Goal: Information Seeking & Learning: Learn about a topic

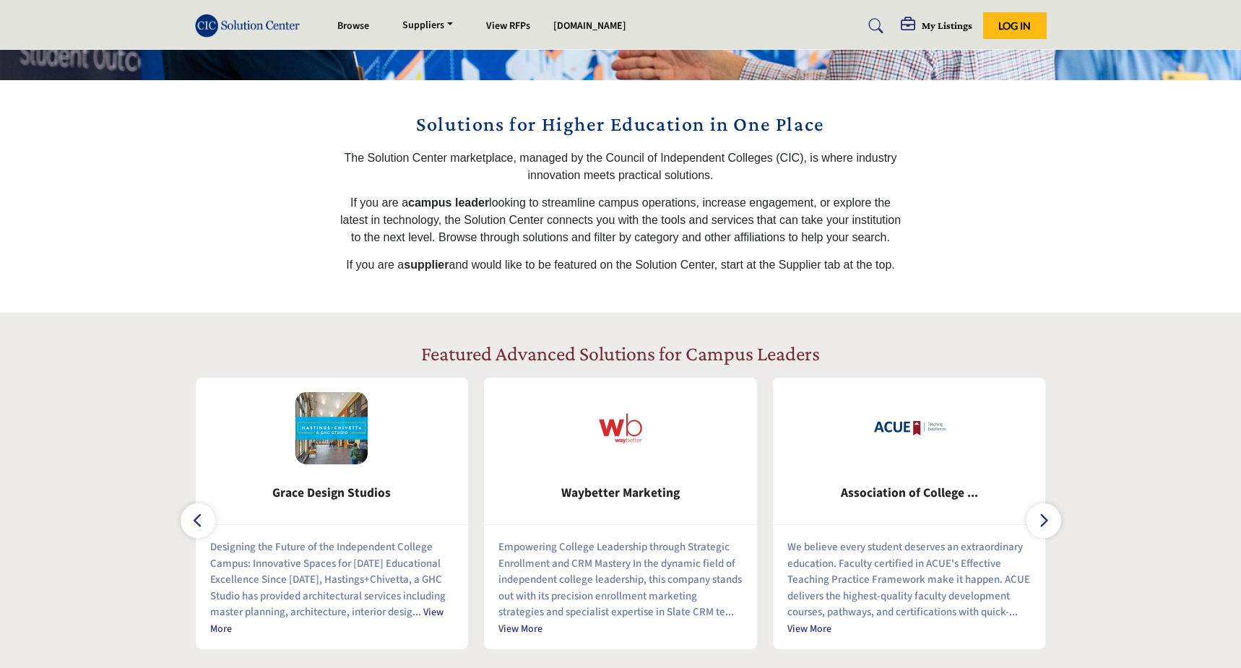
scroll to position [424, 0]
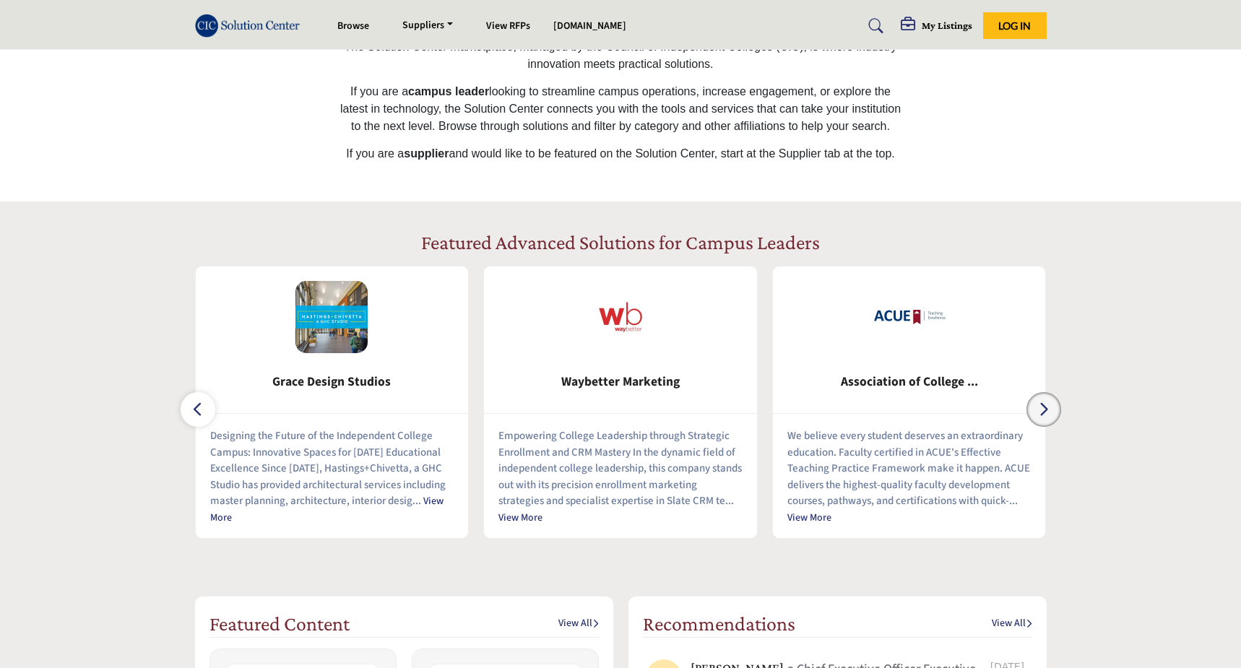
click at [1044, 410] on icon "button" at bounding box center [1044, 409] width 12 height 18
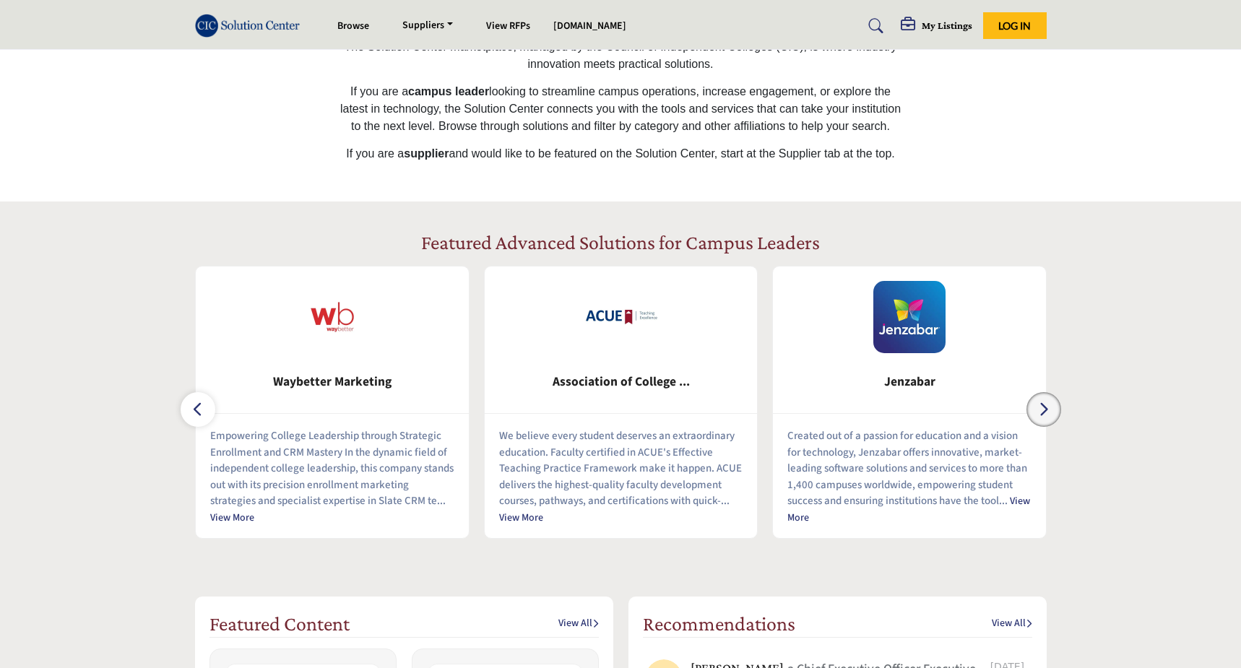
click at [1044, 410] on icon "button" at bounding box center [1044, 409] width 12 height 18
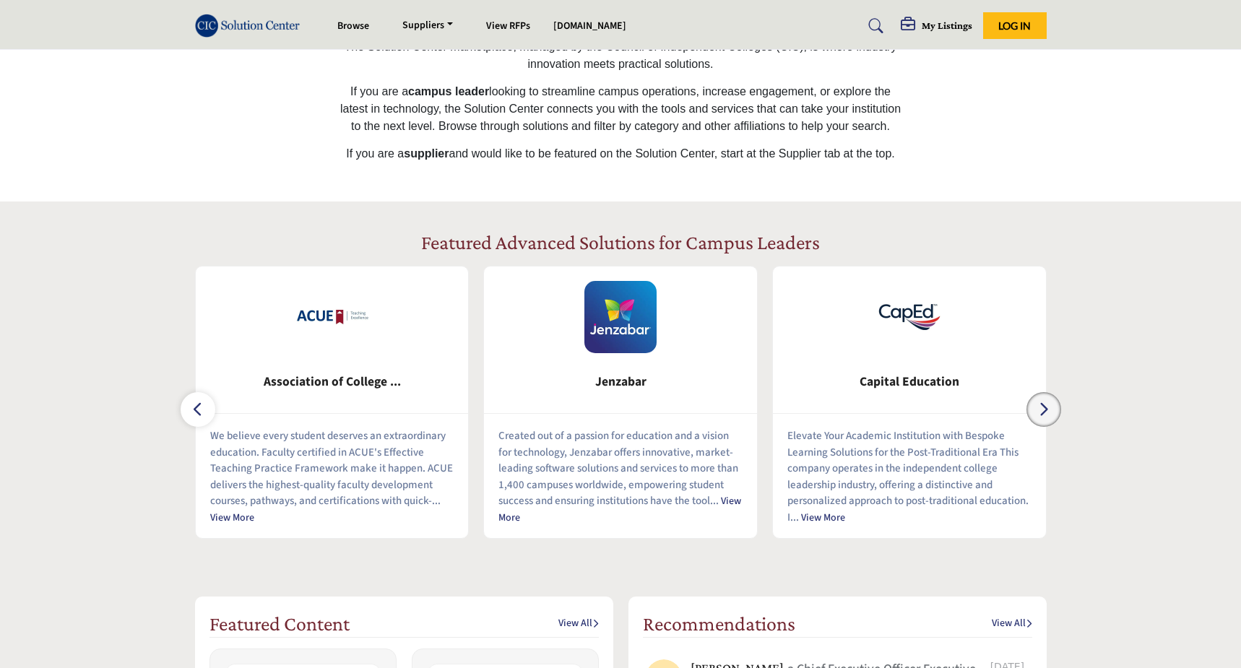
click at [1044, 410] on icon "button" at bounding box center [1044, 409] width 12 height 18
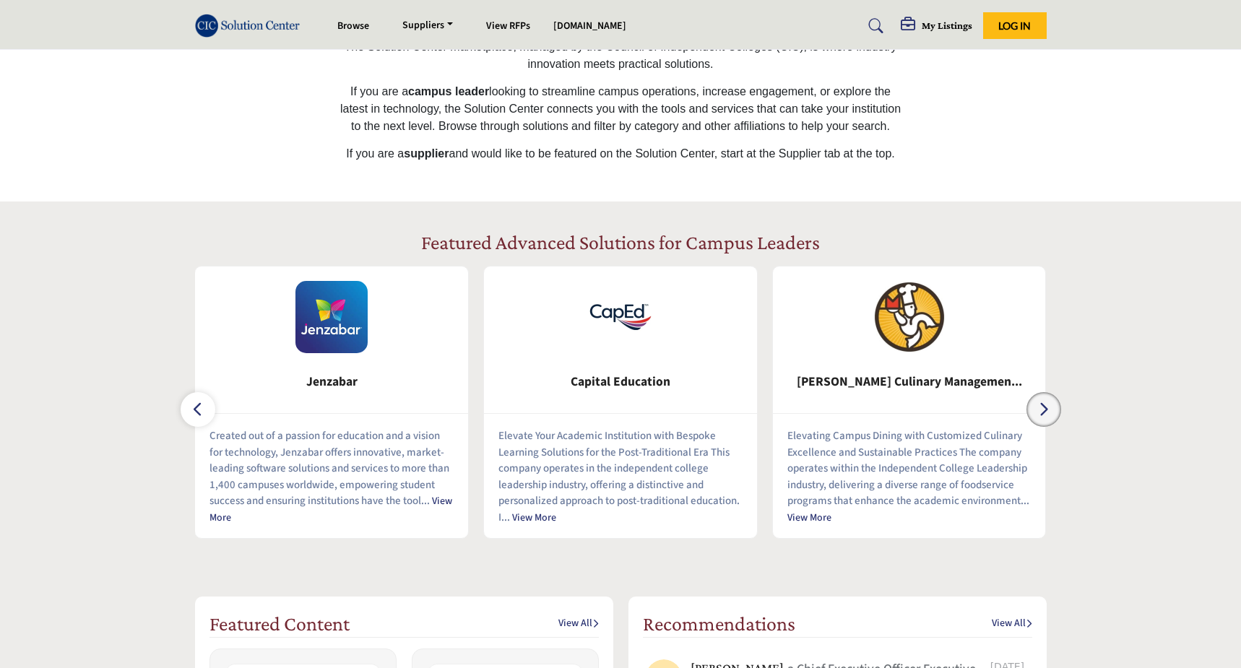
click at [1044, 410] on icon "button" at bounding box center [1044, 409] width 12 height 18
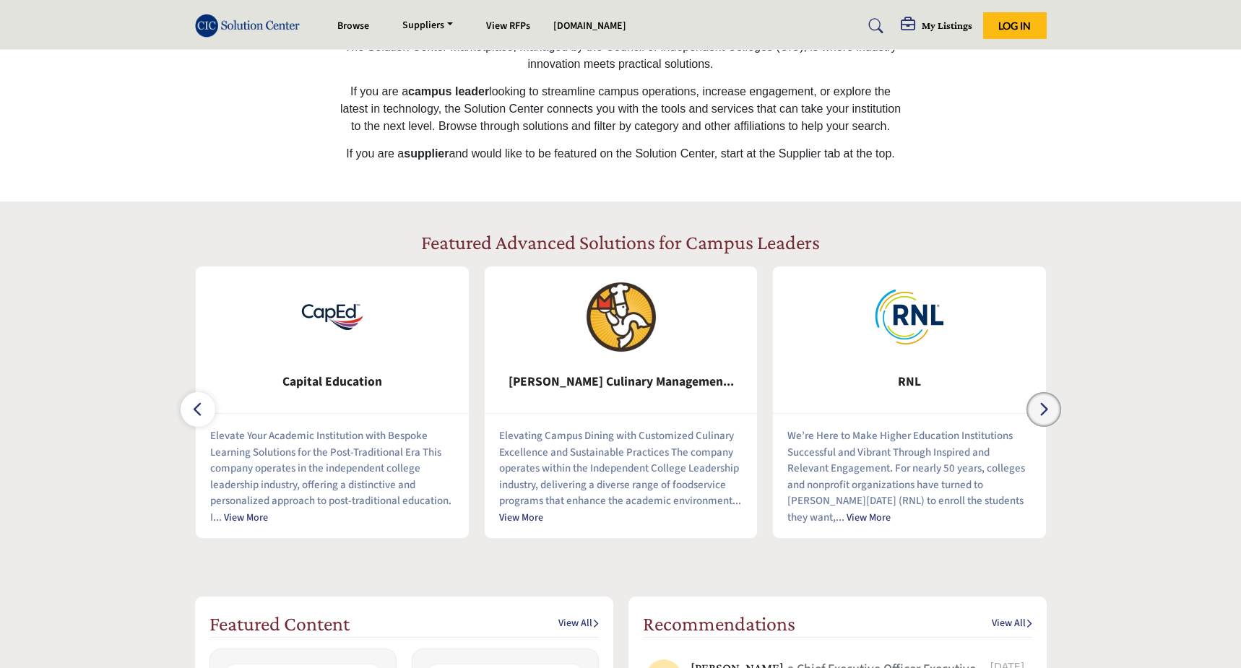
click at [1044, 410] on icon "button" at bounding box center [1044, 409] width 12 height 18
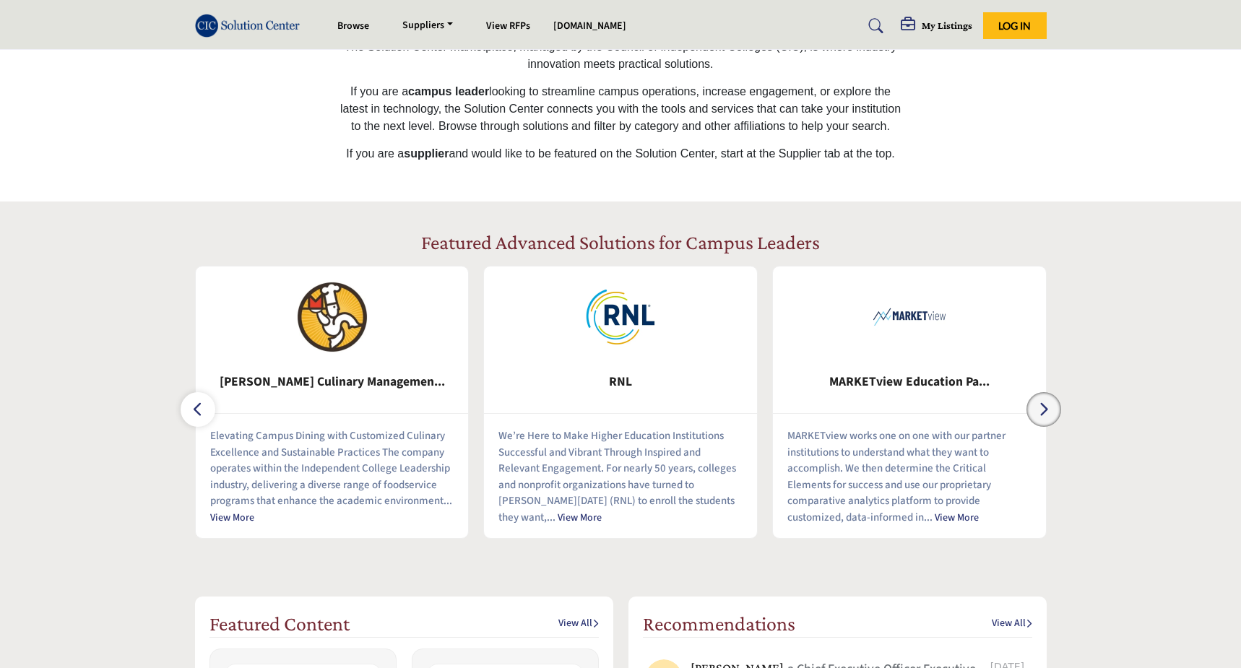
click at [1044, 410] on icon "button" at bounding box center [1044, 409] width 12 height 18
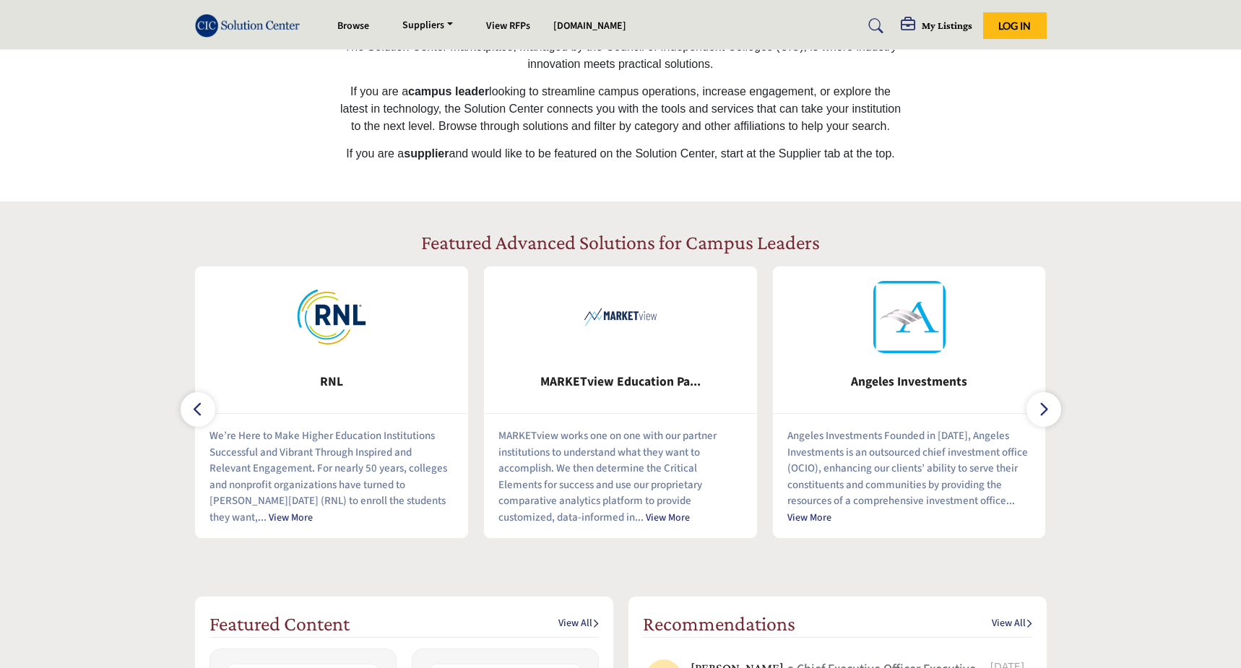
drag, startPoint x: 1044, startPoint y: 410, endPoint x: 1151, endPoint y: 391, distance: 109.2
click at [1151, 391] on section "Featured Advanced Solutions for Campus Leaders" at bounding box center [620, 385] width 1241 height 366
click at [917, 382] on span "Angeles Investments" at bounding box center [910, 382] width 230 height 19
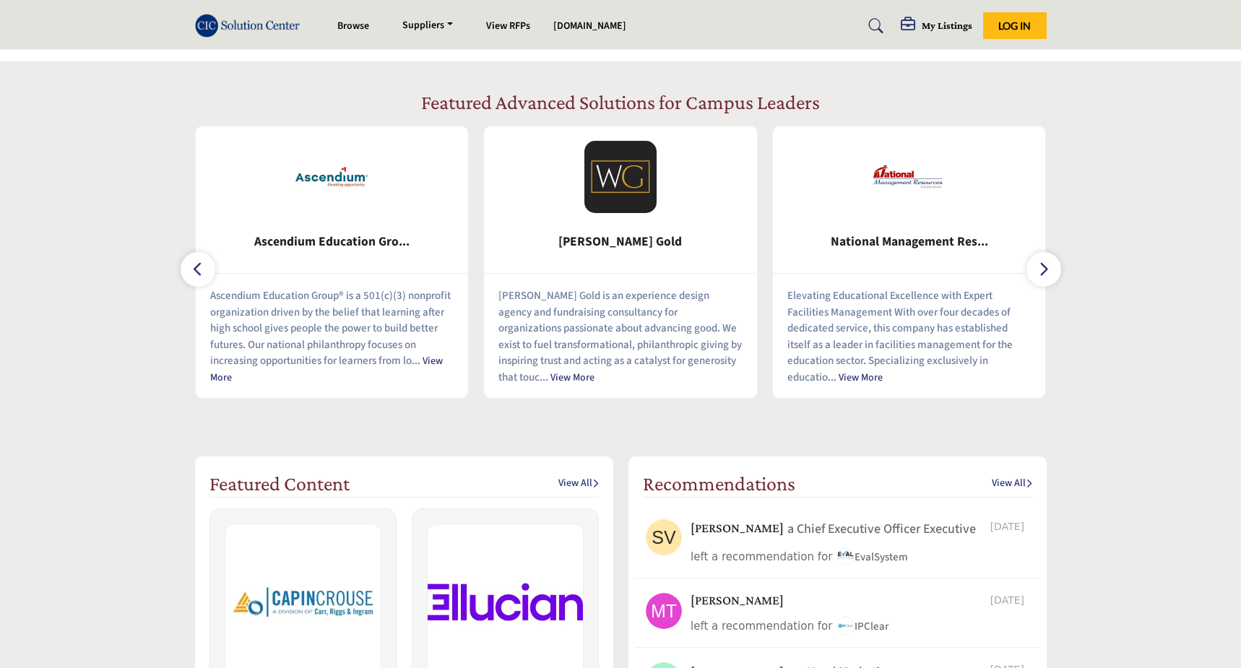
scroll to position [6, 0]
click at [192, 269] on icon "button" at bounding box center [198, 269] width 12 height 18
click at [1042, 261] on icon "button" at bounding box center [1044, 269] width 12 height 18
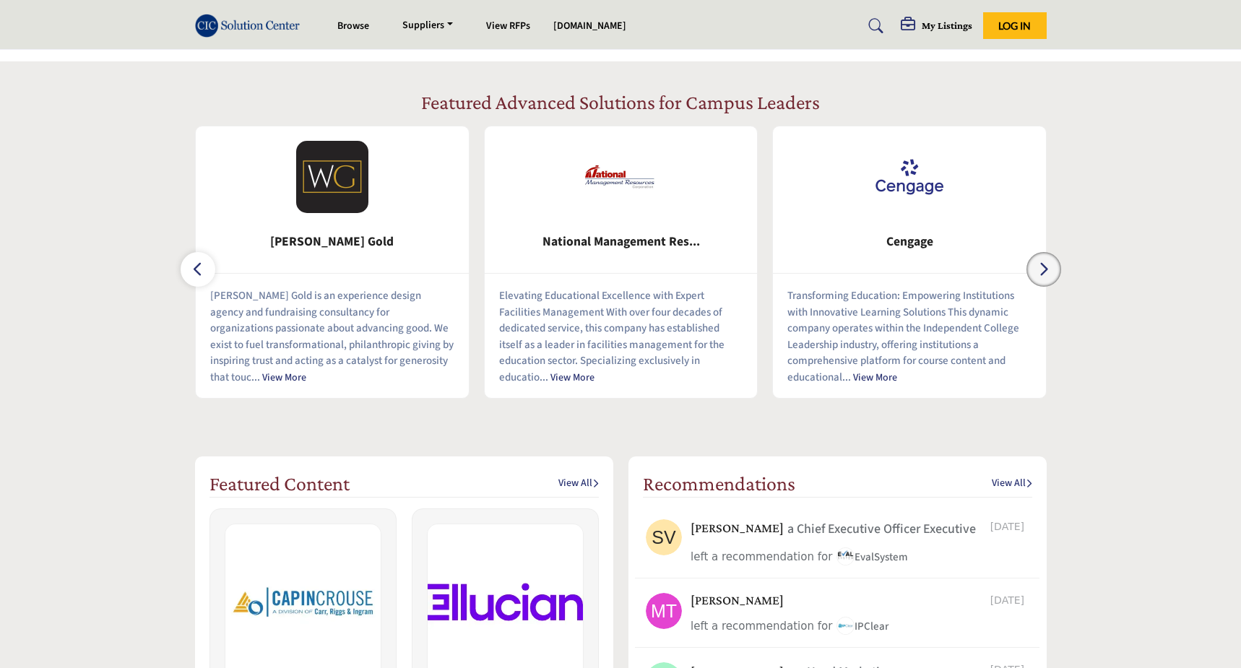
click at [1042, 261] on icon "button" at bounding box center [1044, 269] width 12 height 18
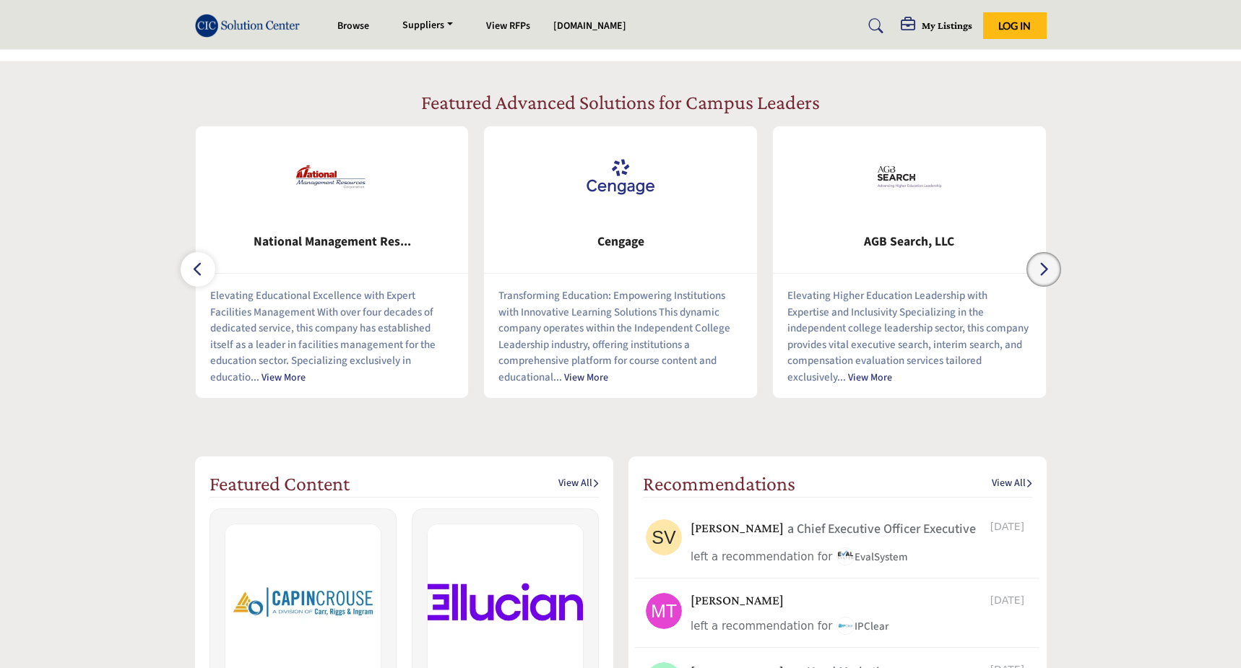
click at [1042, 261] on icon "button" at bounding box center [1044, 269] width 12 height 18
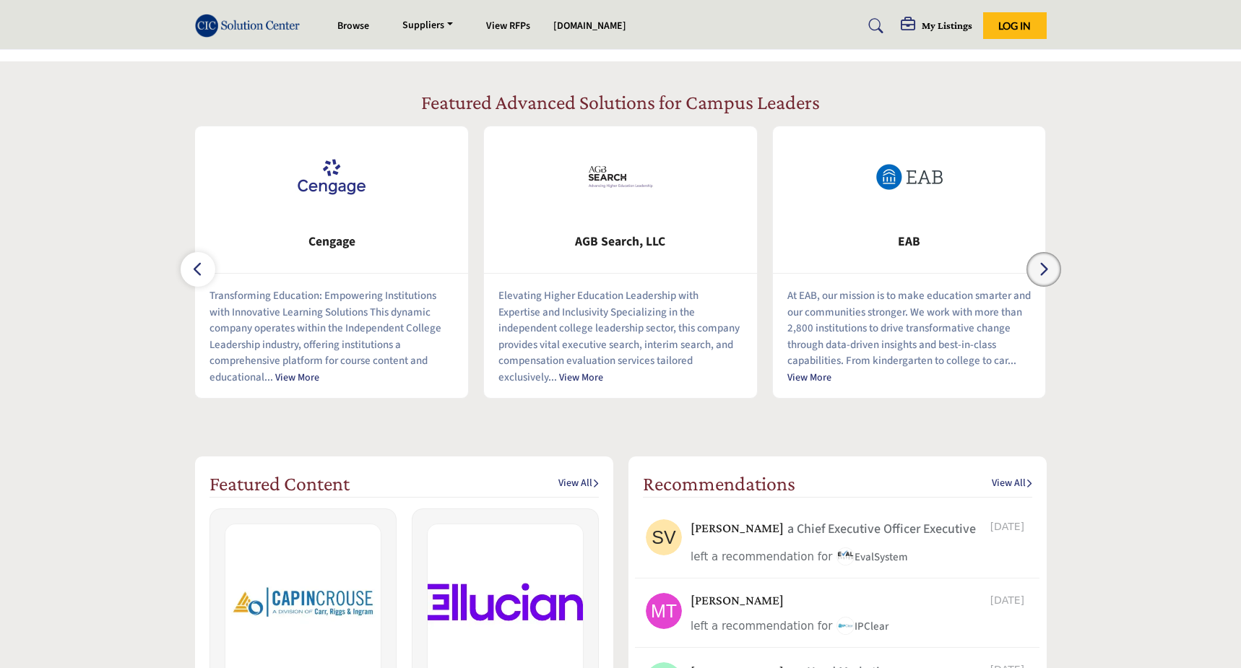
click at [1042, 261] on icon "button" at bounding box center [1044, 269] width 12 height 18
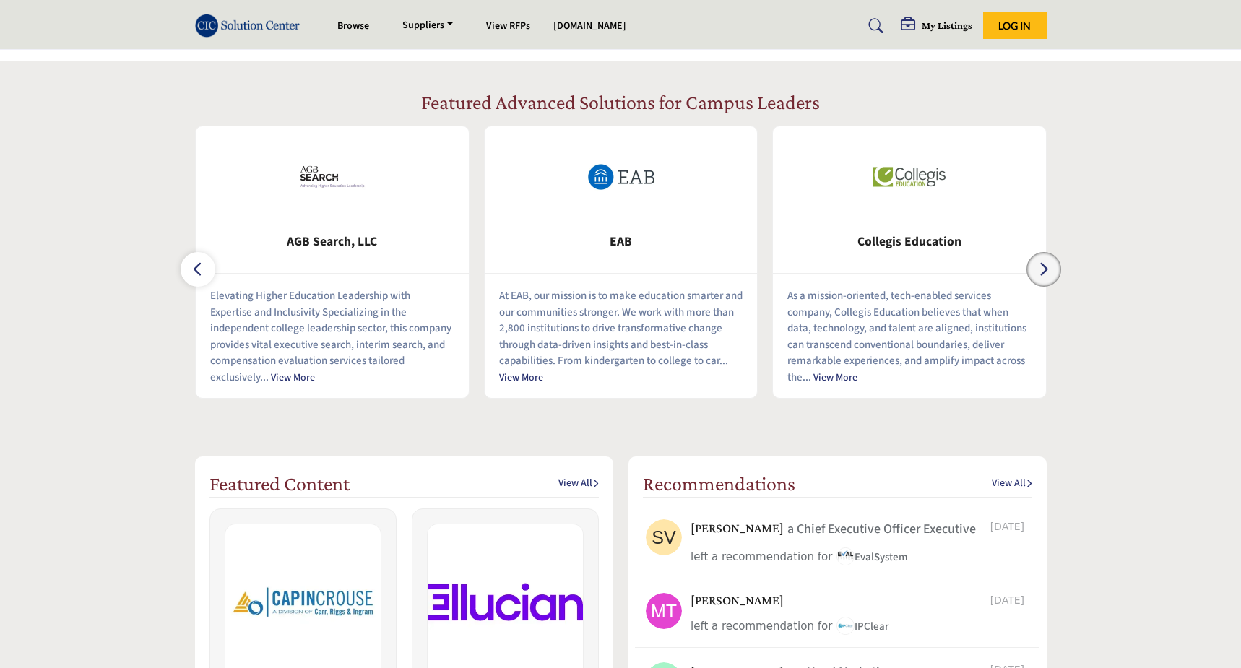
click at [1042, 261] on icon "button" at bounding box center [1044, 269] width 12 height 18
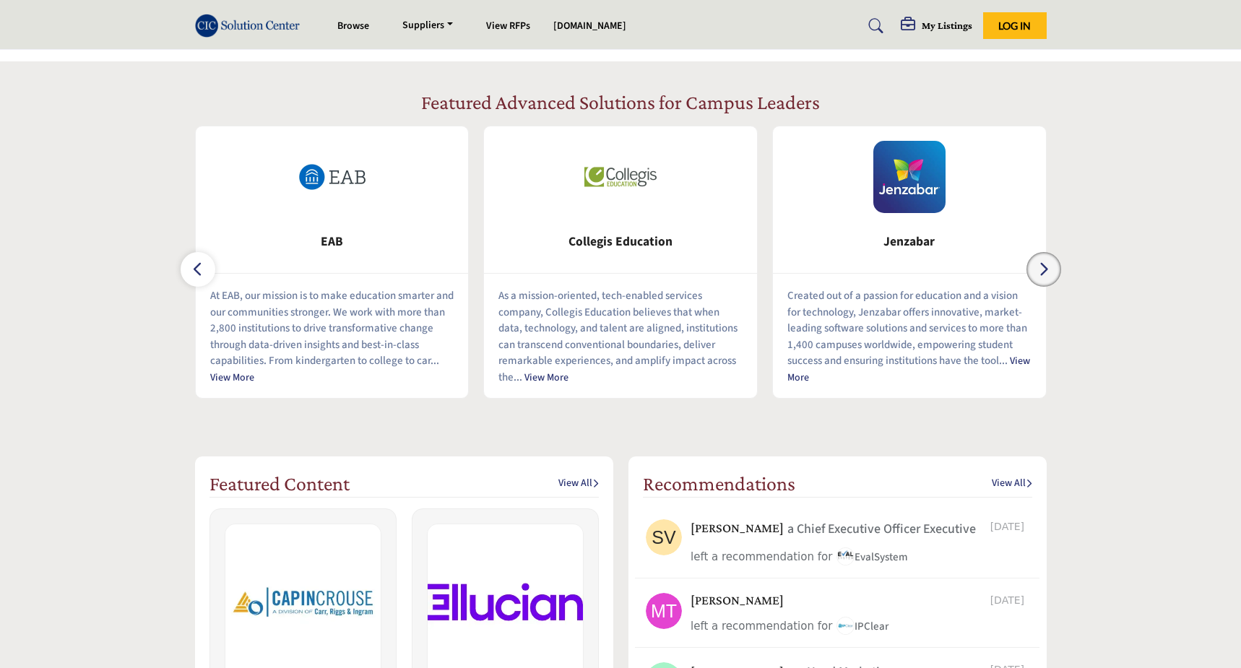
click at [1042, 261] on icon "button" at bounding box center [1044, 269] width 12 height 18
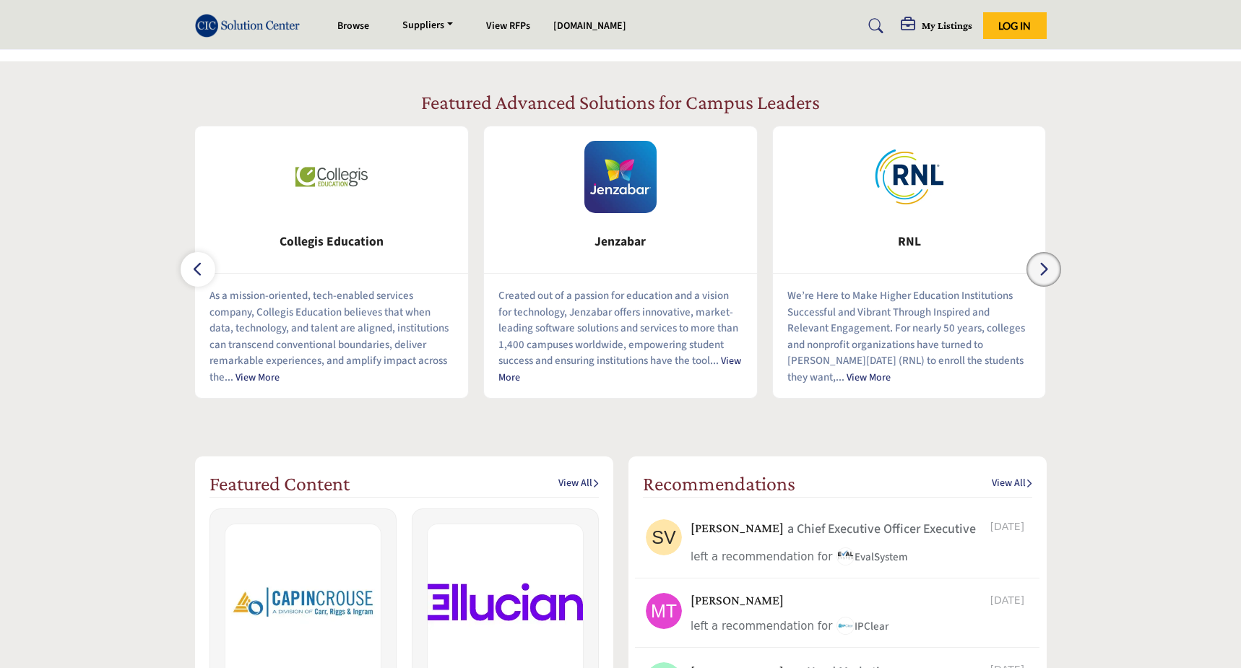
click at [1042, 261] on icon "button" at bounding box center [1044, 269] width 12 height 18
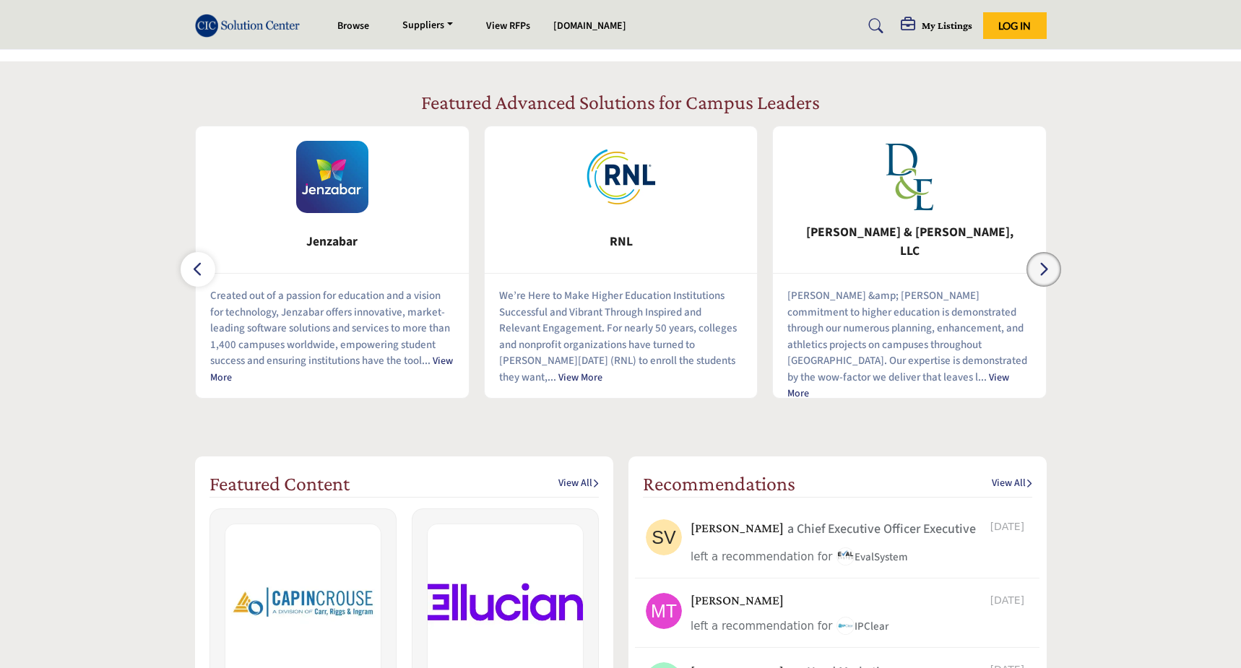
click at [1042, 261] on icon "button" at bounding box center [1044, 269] width 12 height 18
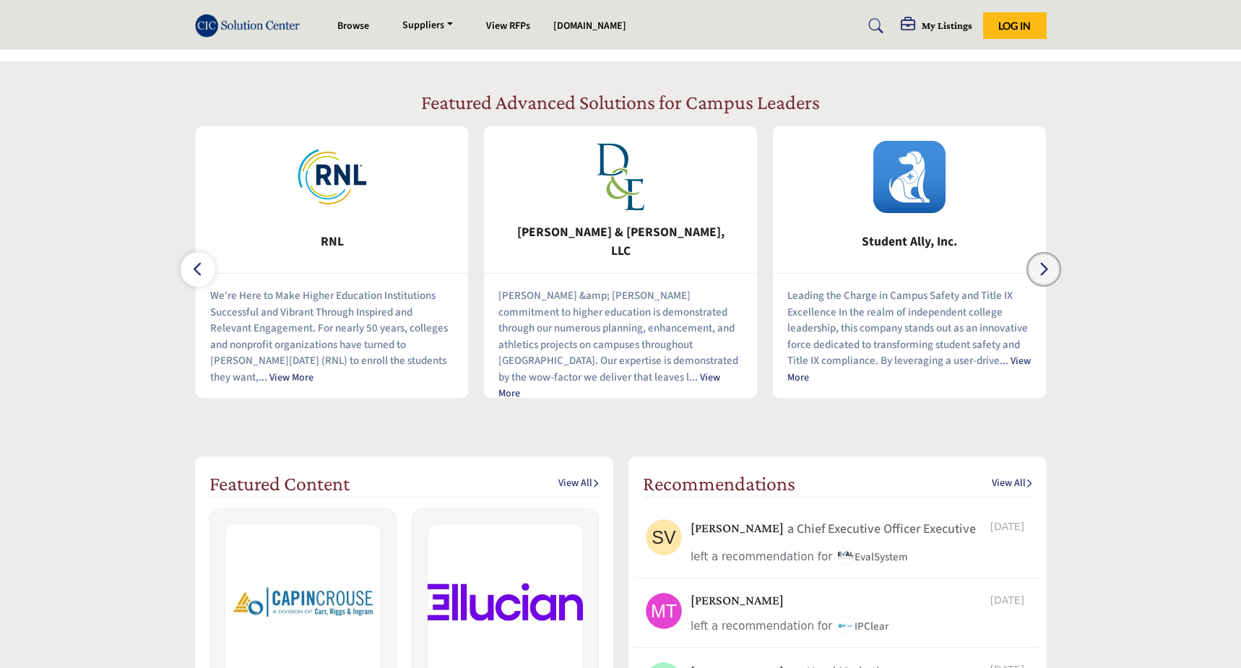
click at [1042, 261] on icon "button" at bounding box center [1044, 269] width 12 height 18
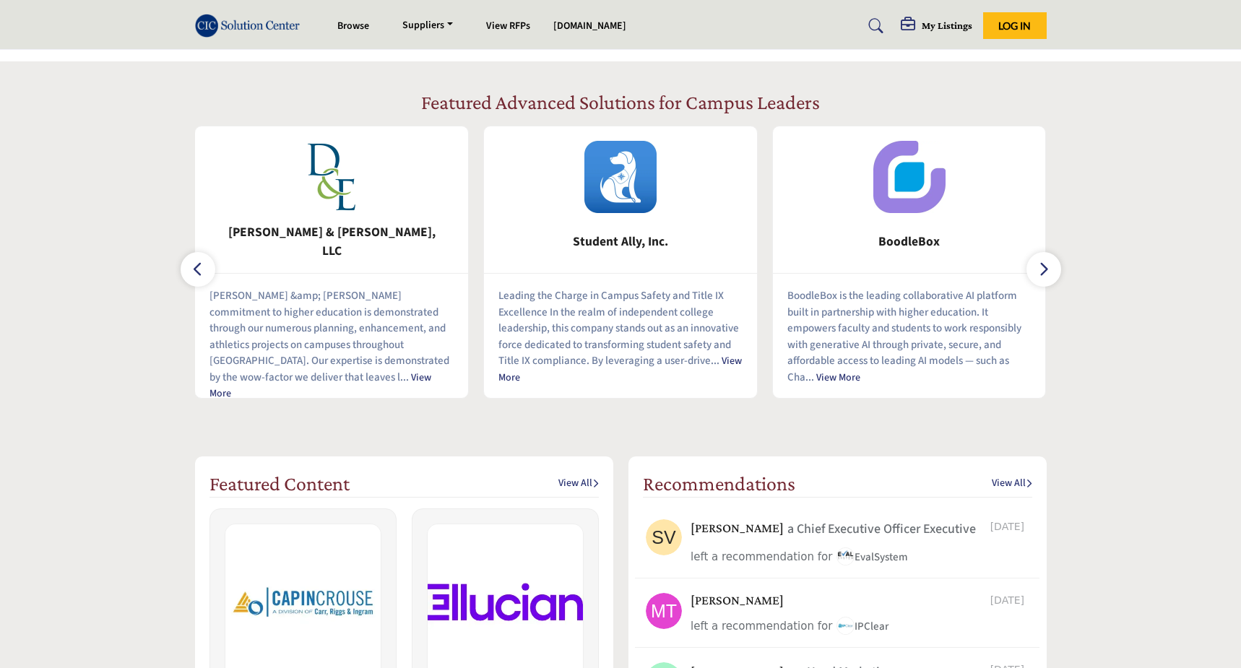
click at [840, 372] on link "View More" at bounding box center [838, 378] width 44 height 14
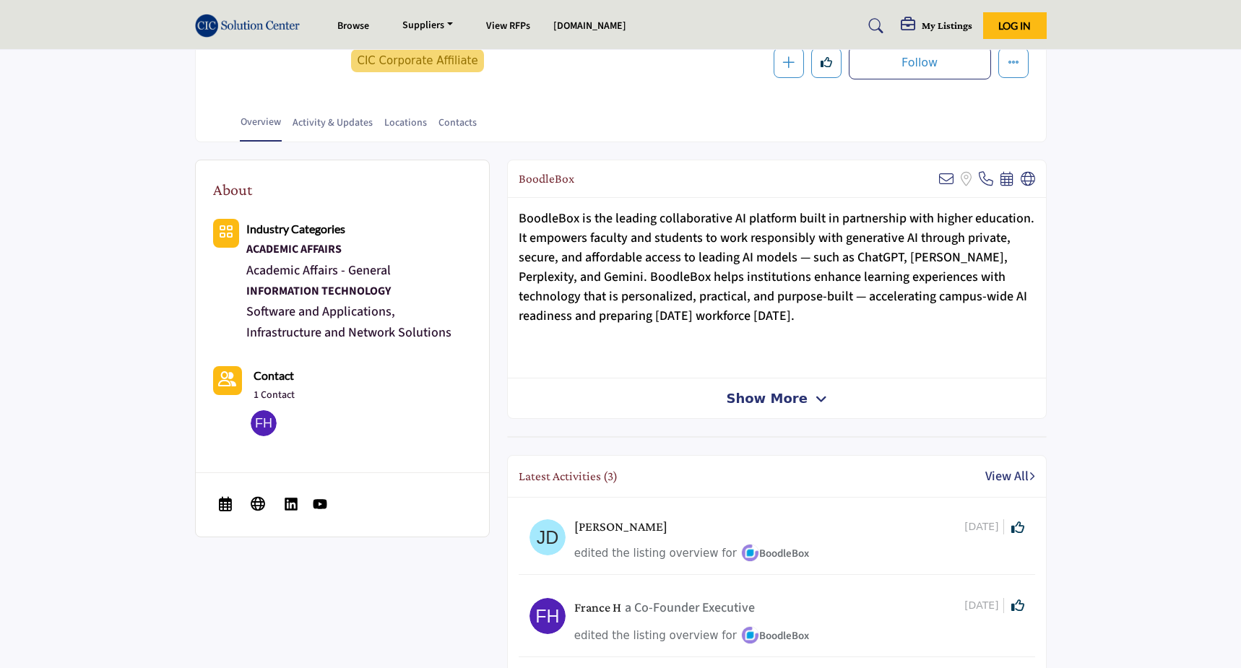
scroll to position [6, 0]
click at [815, 400] on icon at bounding box center [821, 399] width 12 height 13
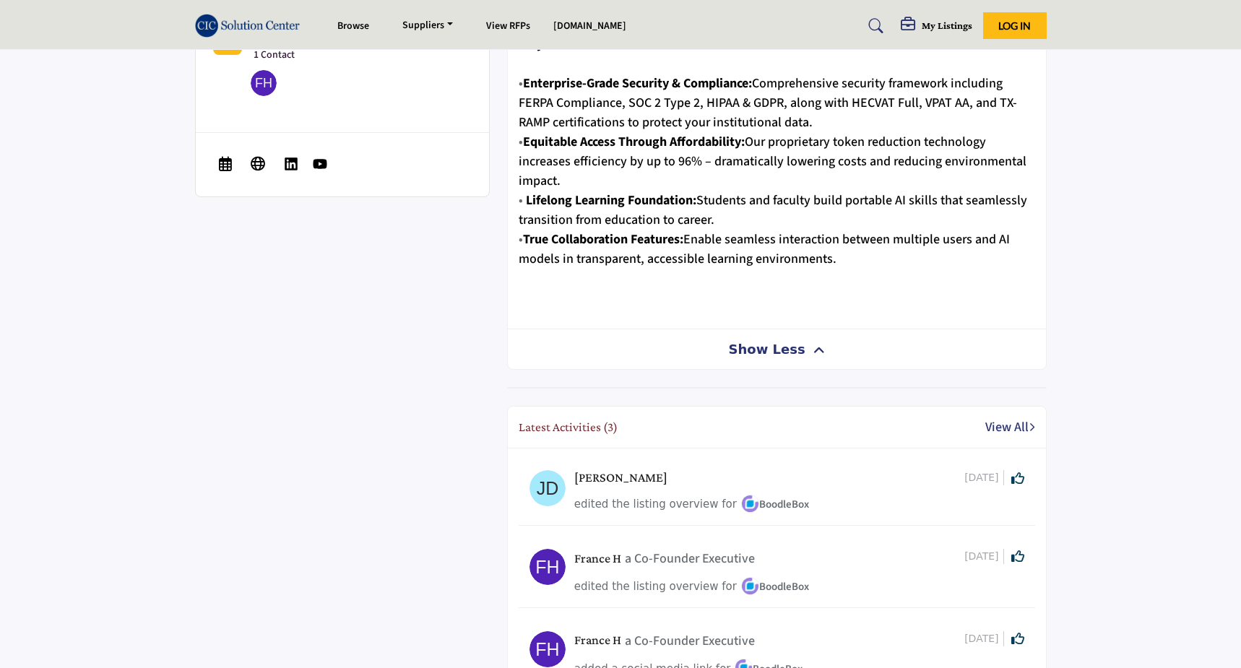
scroll to position [0, 0]
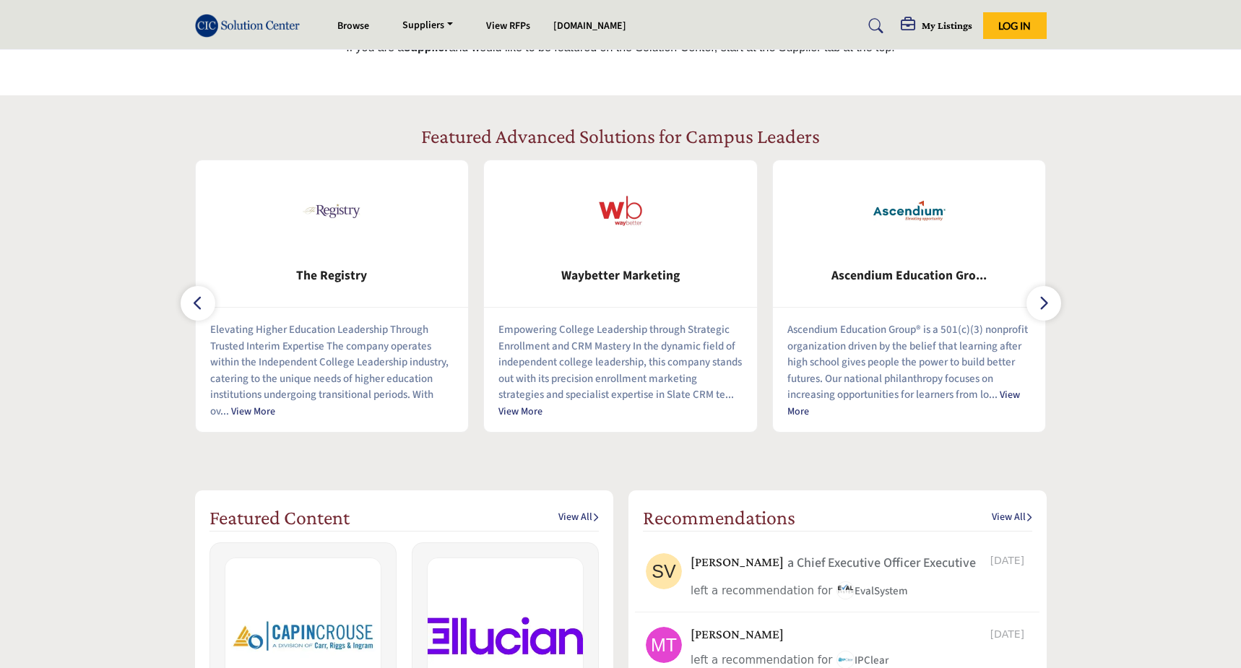
scroll to position [620, 0]
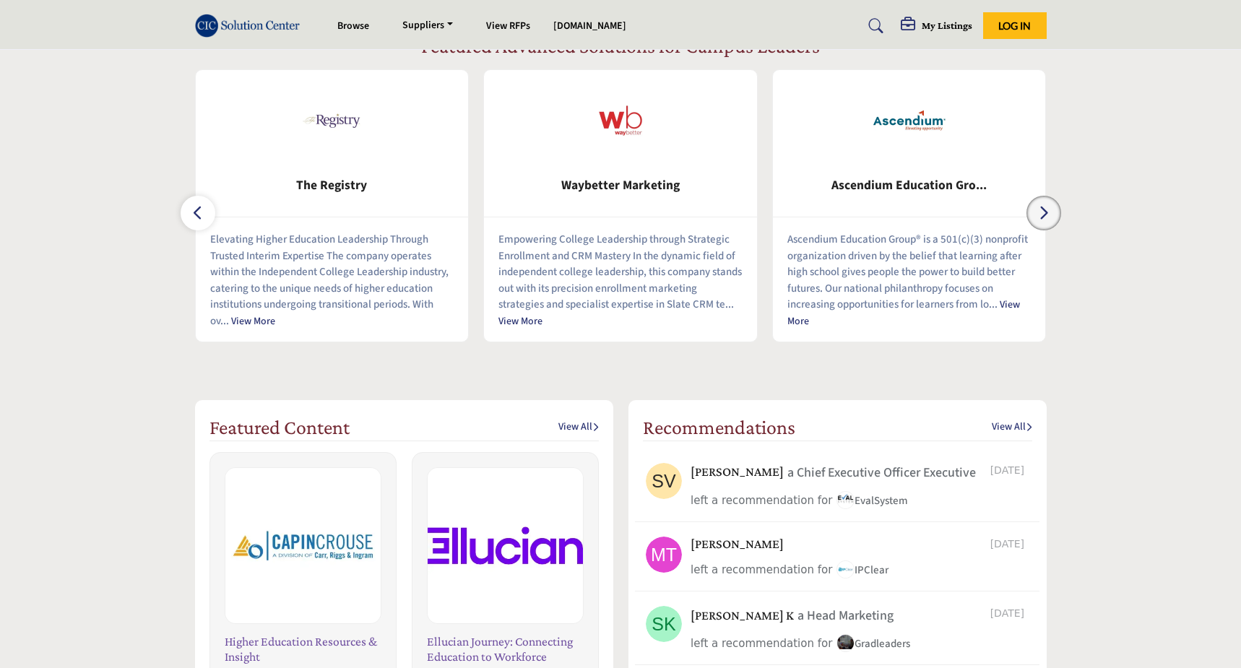
click at [1040, 198] on button "button" at bounding box center [1043, 213] width 35 height 35
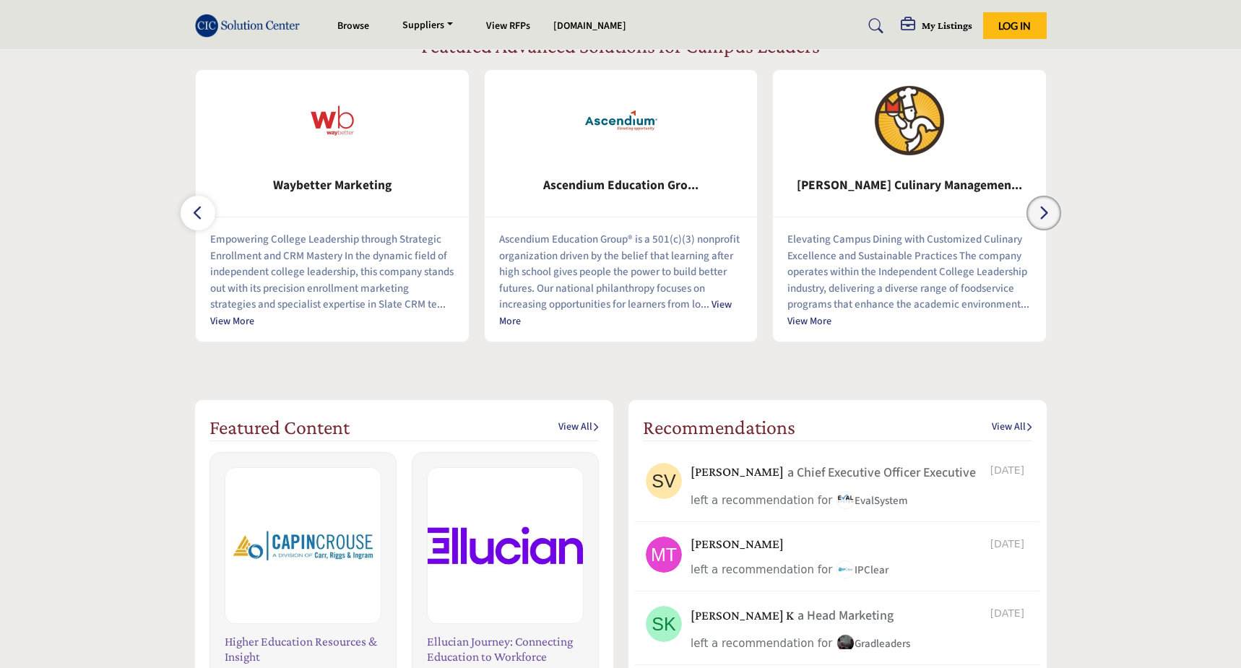
click at [1040, 199] on button "button" at bounding box center [1043, 213] width 35 height 35
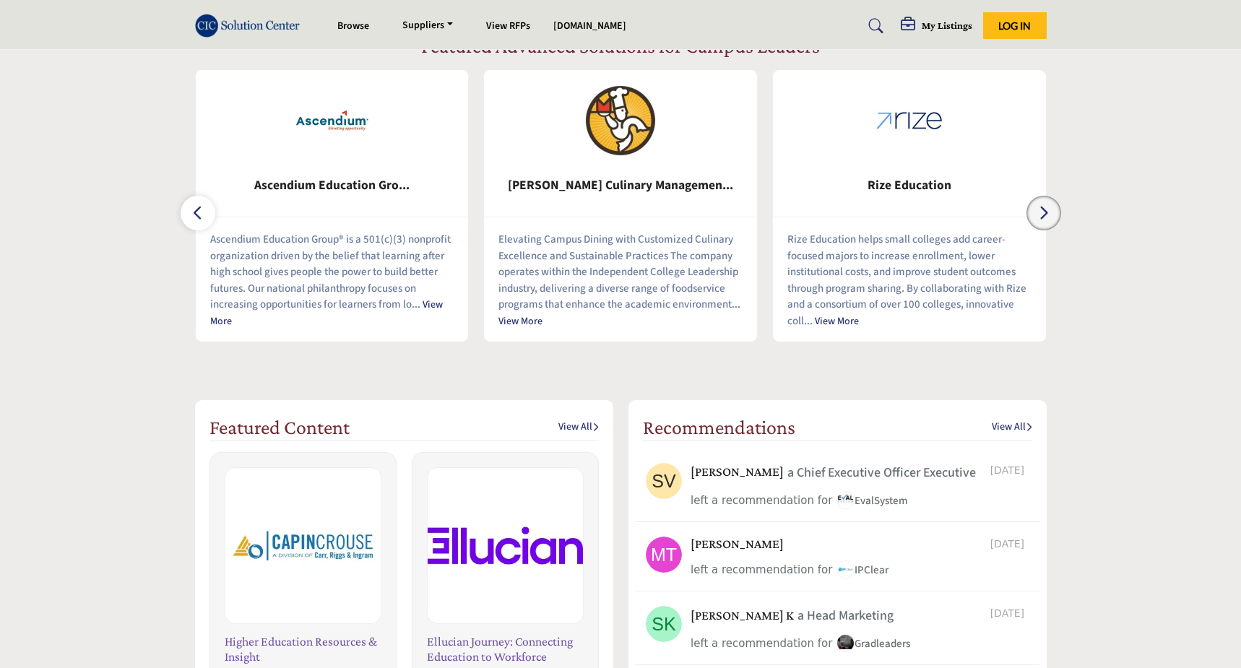
click at [1040, 199] on button "button" at bounding box center [1043, 213] width 35 height 35
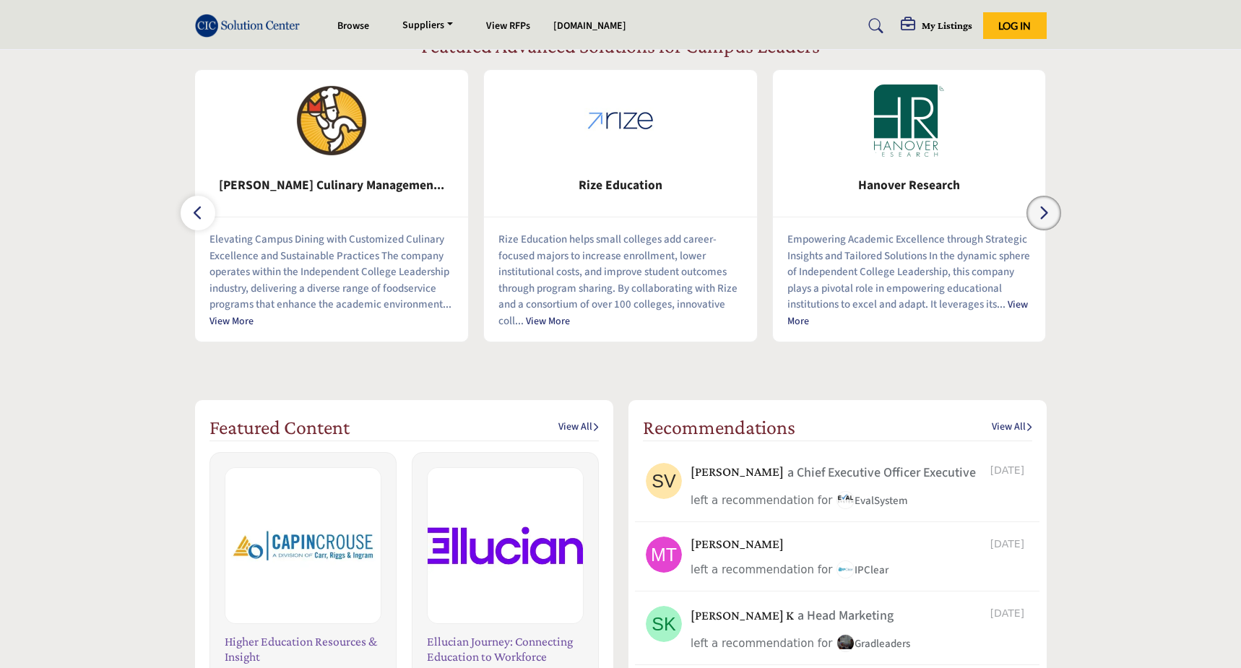
click at [1040, 199] on button "button" at bounding box center [1043, 213] width 35 height 35
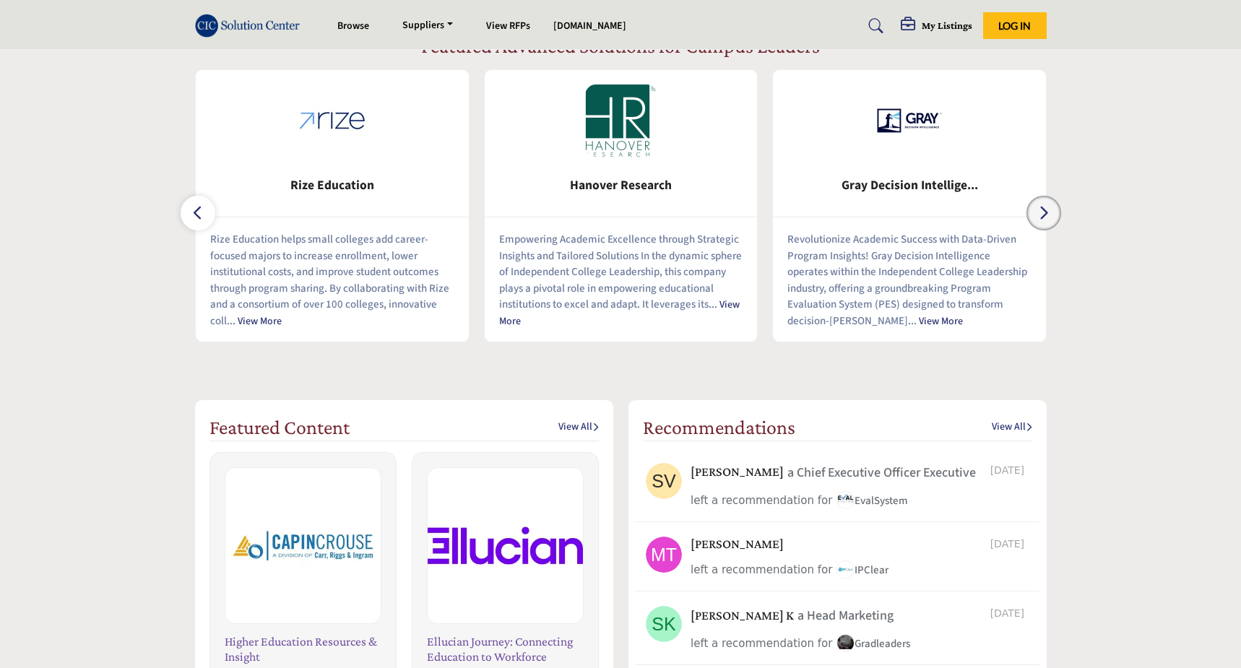
click at [1043, 206] on icon "button" at bounding box center [1044, 213] width 12 height 18
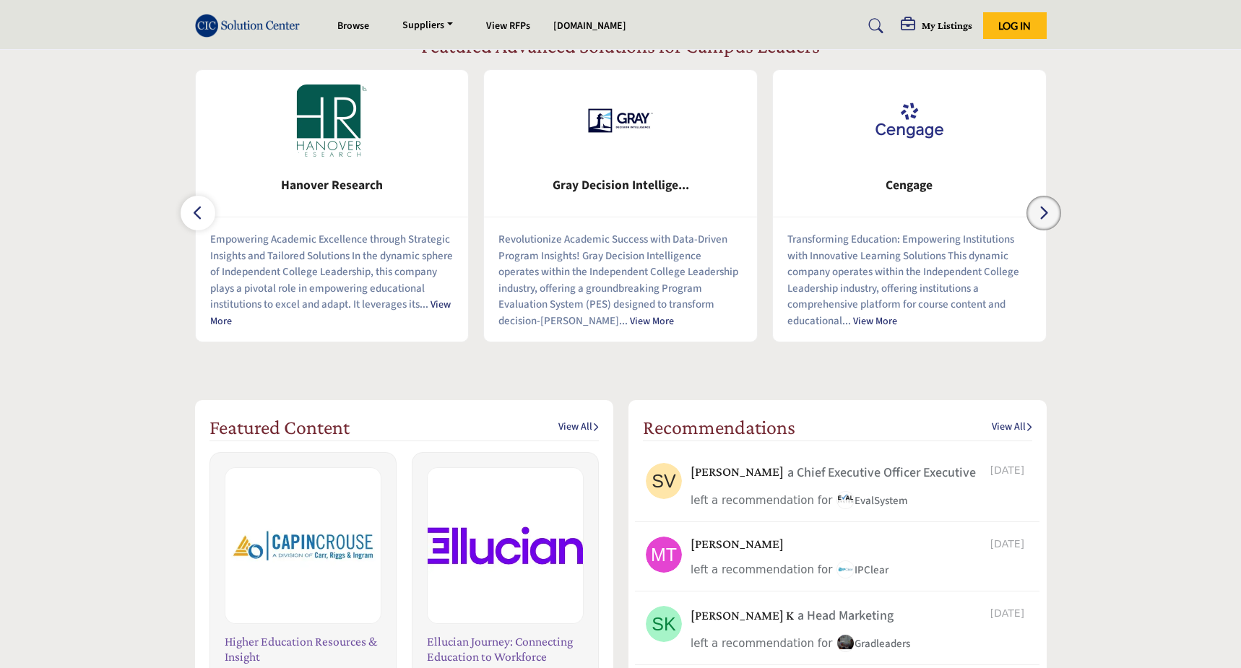
click at [1043, 206] on icon "button" at bounding box center [1044, 213] width 12 height 18
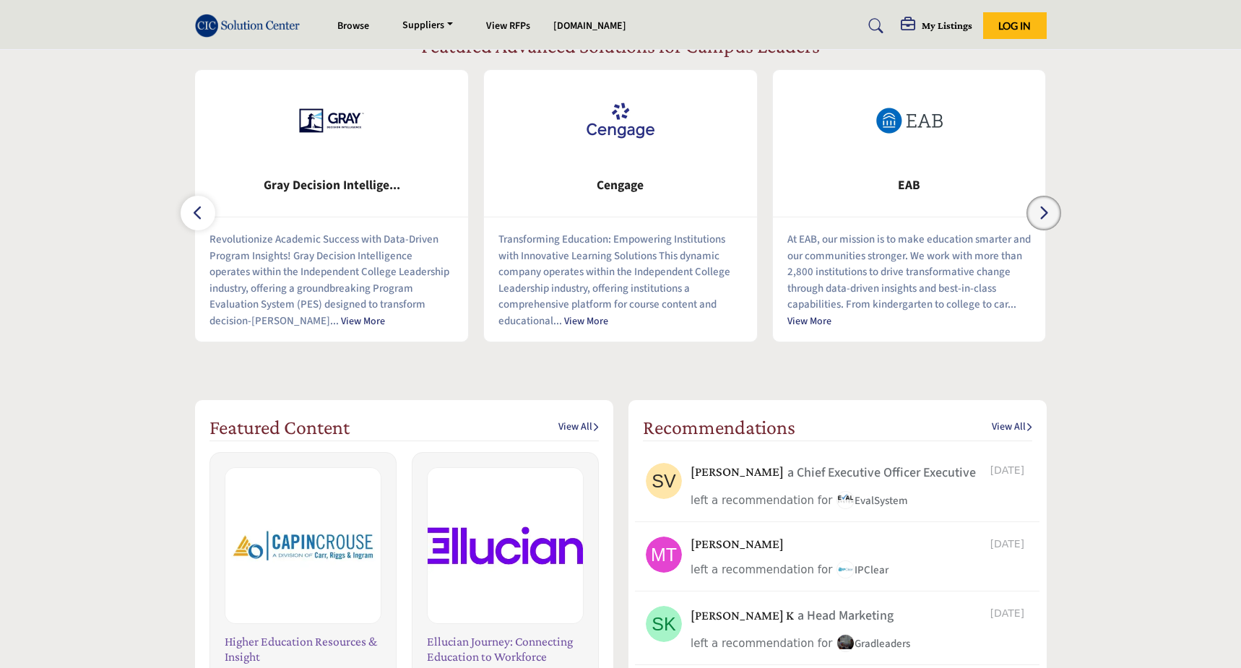
click at [1043, 206] on icon "button" at bounding box center [1044, 213] width 12 height 18
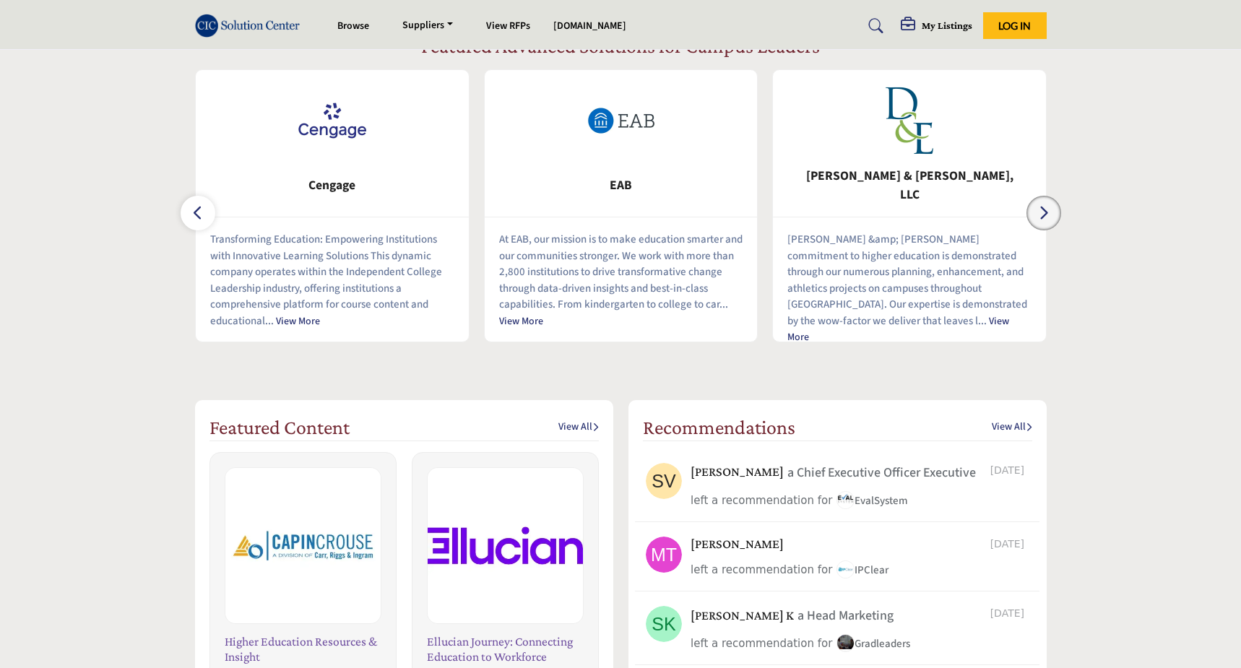
click at [1043, 206] on icon "button" at bounding box center [1044, 213] width 12 height 18
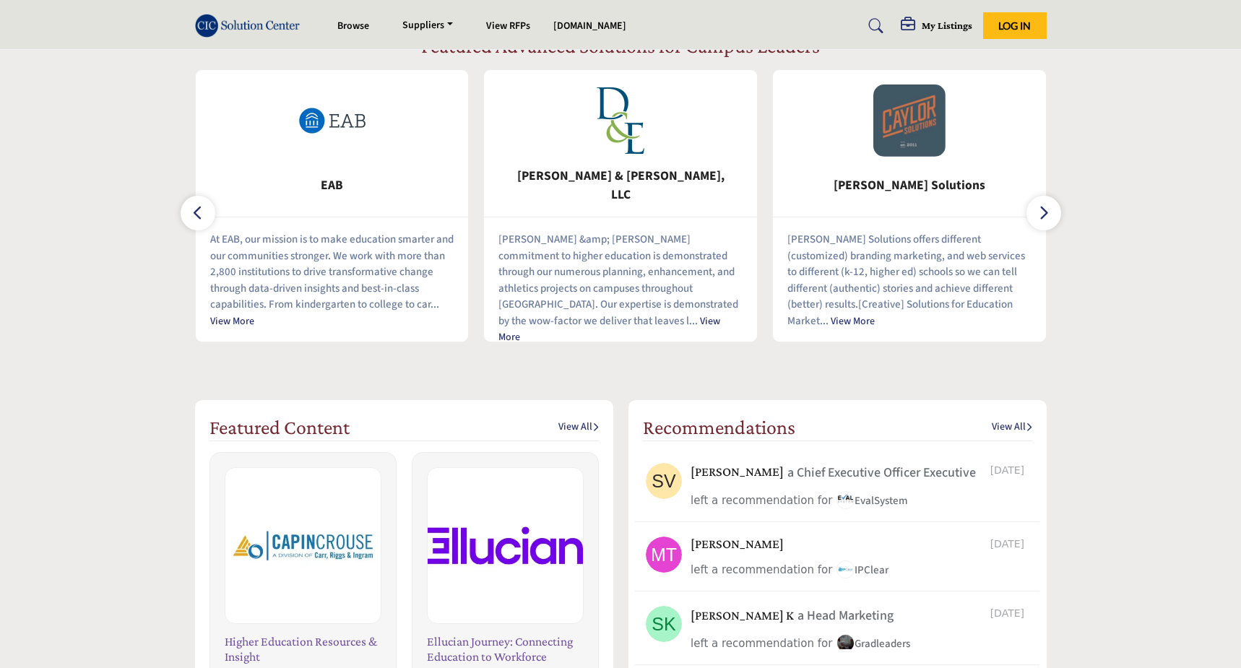
click at [630, 320] on link "View More" at bounding box center [609, 329] width 222 height 31
